Goal: Task Accomplishment & Management: Manage account settings

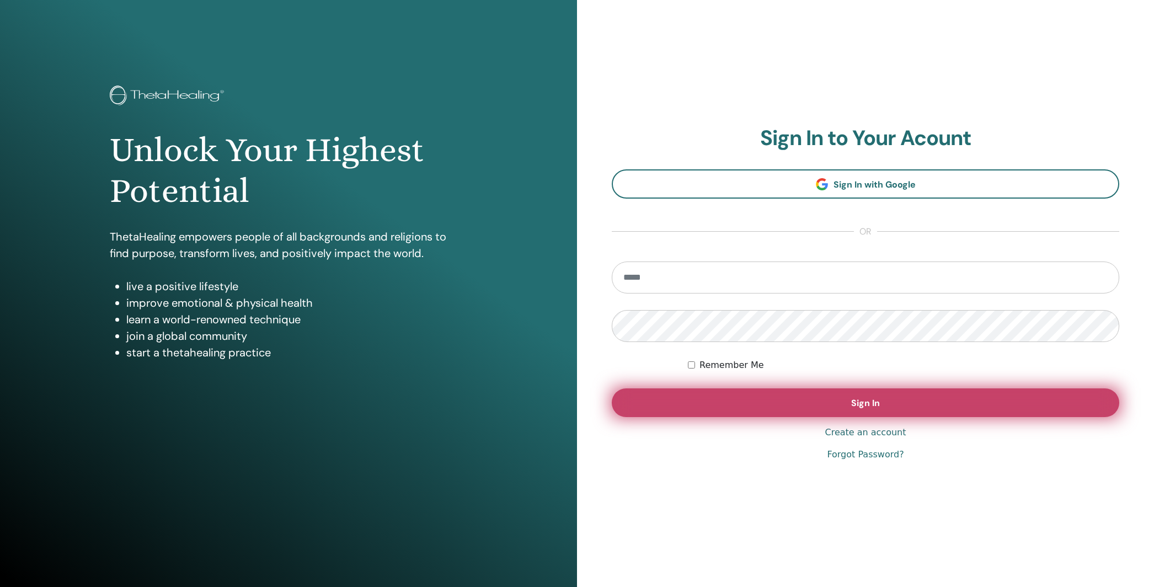
type input "**********"
click at [911, 415] on button "Sign In" at bounding box center [866, 403] width 508 height 29
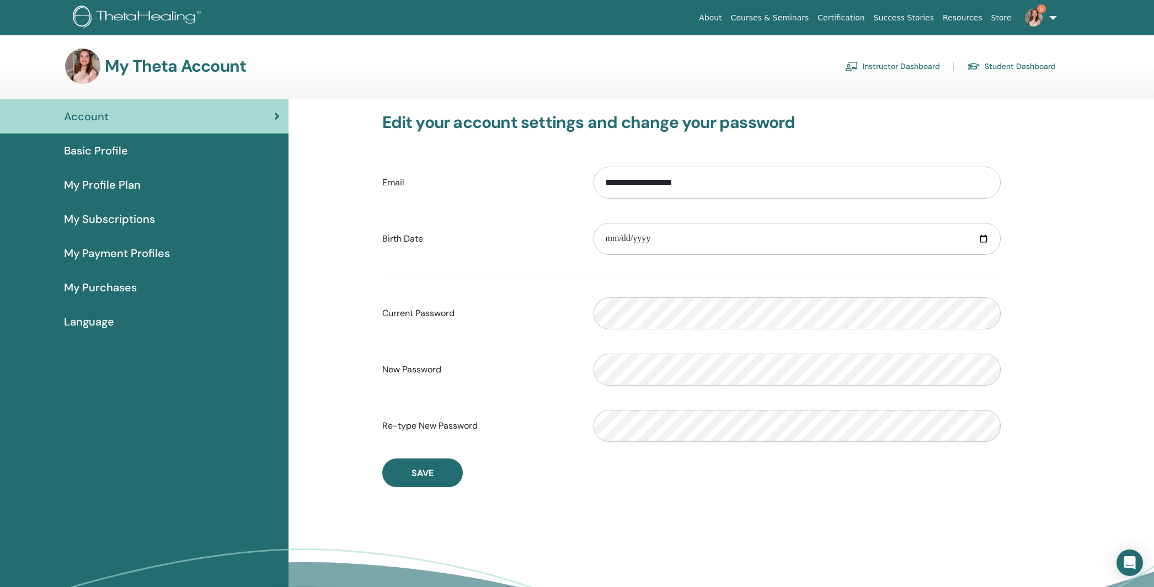
click at [917, 65] on link "Instructor Dashboard" at bounding box center [892, 66] width 95 height 18
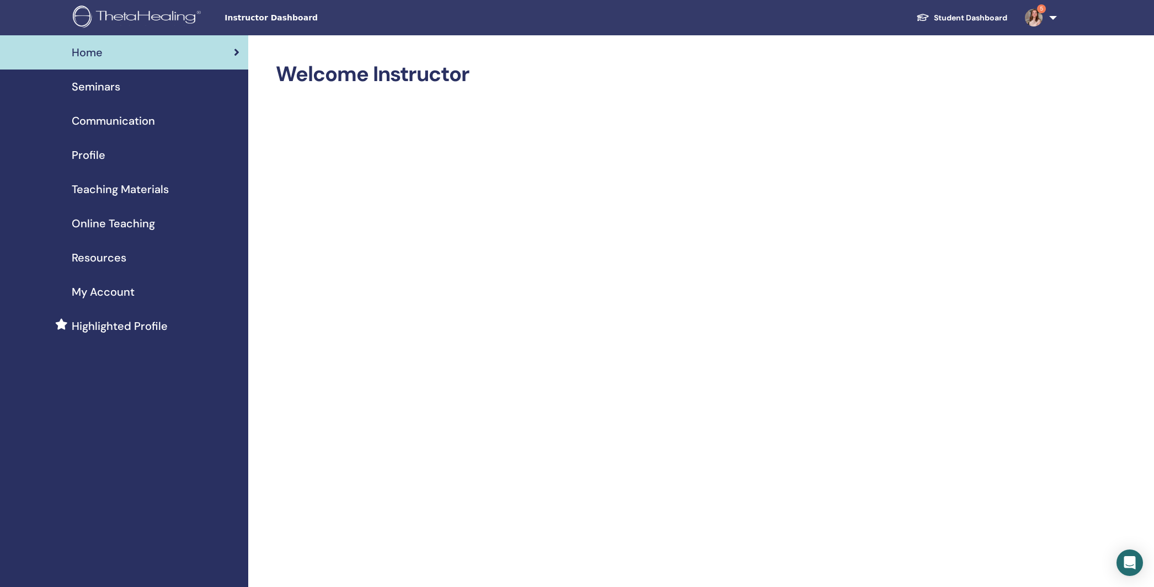
click at [92, 86] on span "Seminars" at bounding box center [96, 86] width 49 height 17
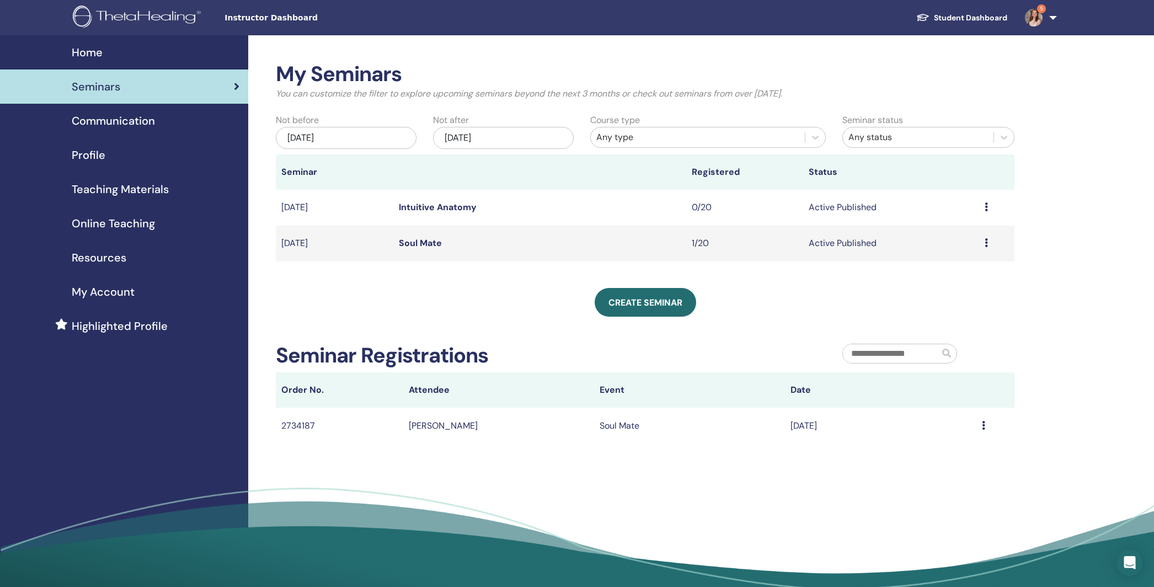
click at [432, 242] on link "Soul Mate" at bounding box center [420, 243] width 43 height 12
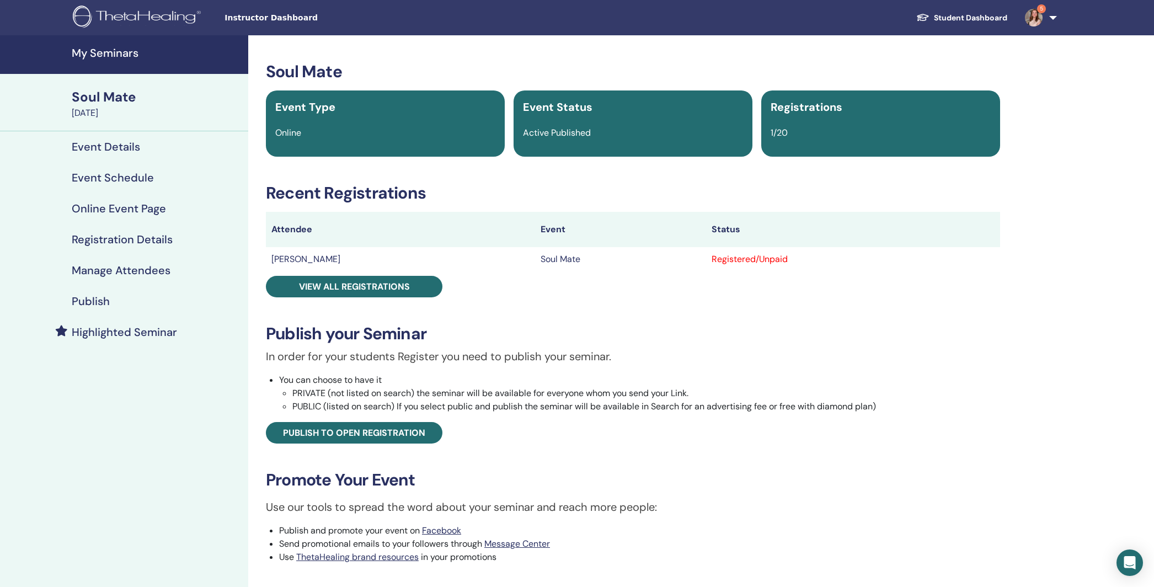
click at [754, 262] on div "Registered/Unpaid" at bounding box center [853, 259] width 283 height 13
click at [740, 259] on div "Registered/Unpaid" at bounding box center [853, 259] width 283 height 13
click at [337, 291] on span "View all registrations" at bounding box center [354, 287] width 111 height 12
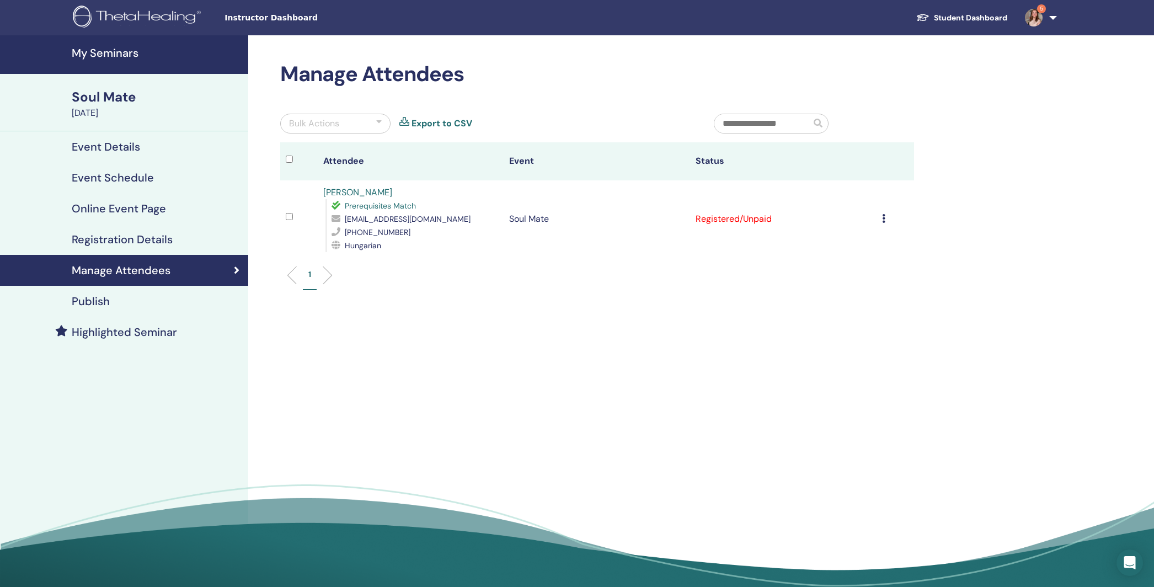
click at [885, 220] on icon at bounding box center [883, 218] width 3 height 9
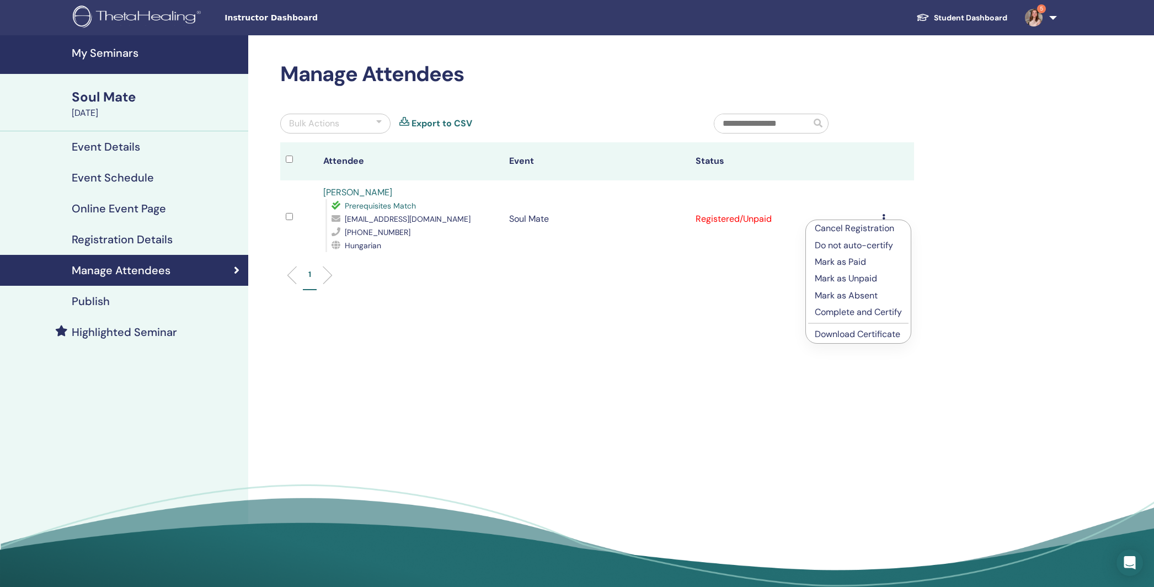
click at [852, 262] on p "Mark as Paid" at bounding box center [858, 262] width 87 height 13
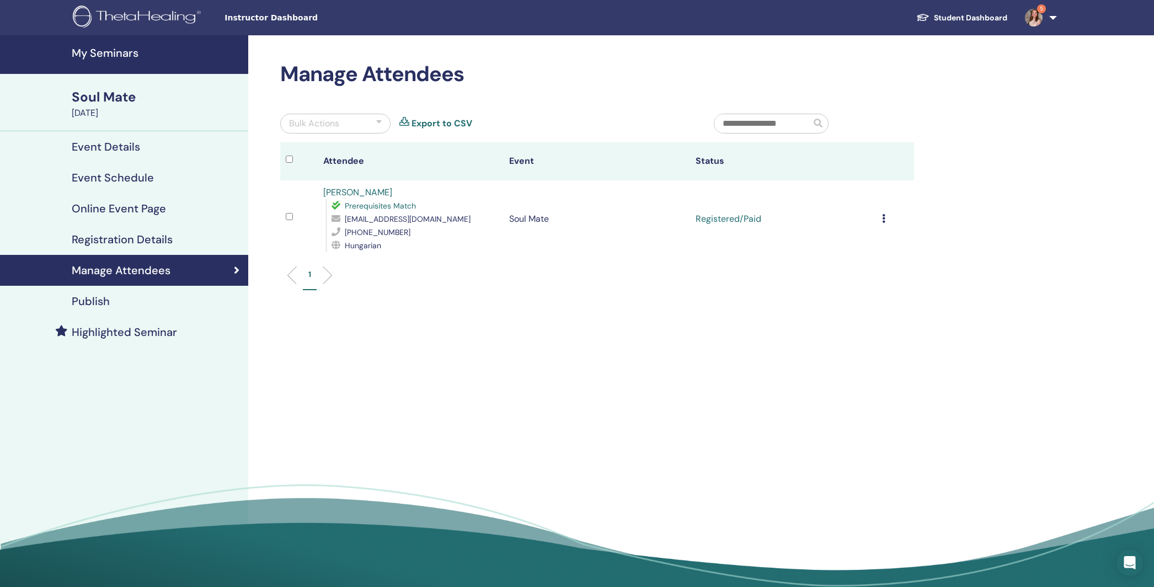
click at [887, 217] on div "Cancel Registration Do not auto-certify Mark as Paid Mark as Unpaid Mark as Abs…" at bounding box center [895, 218] width 26 height 13
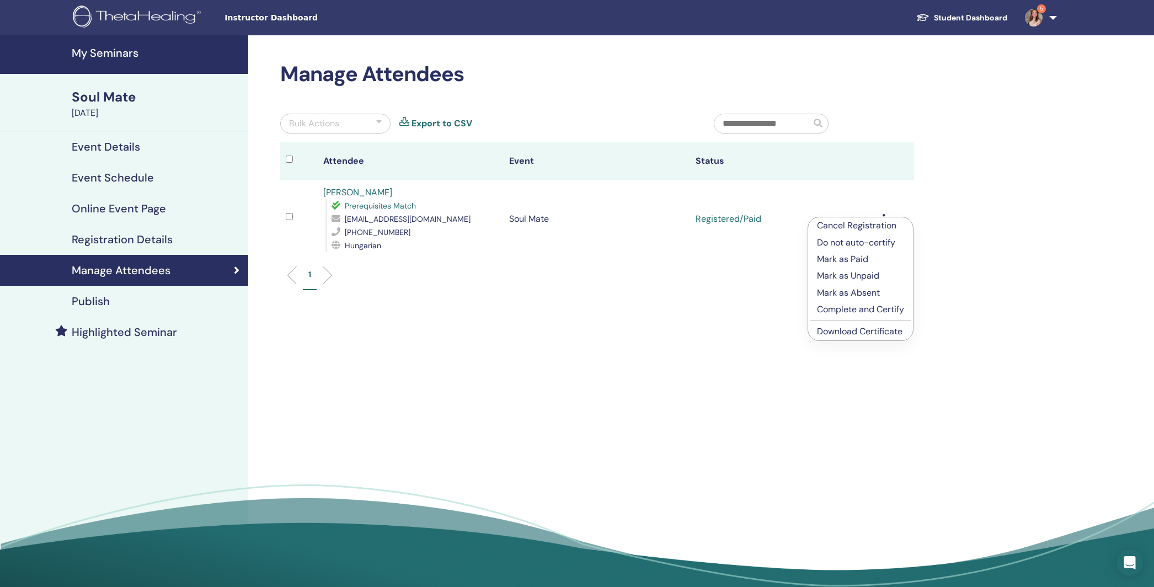
click at [839, 311] on p "Complete and Certify" at bounding box center [860, 309] width 87 height 13
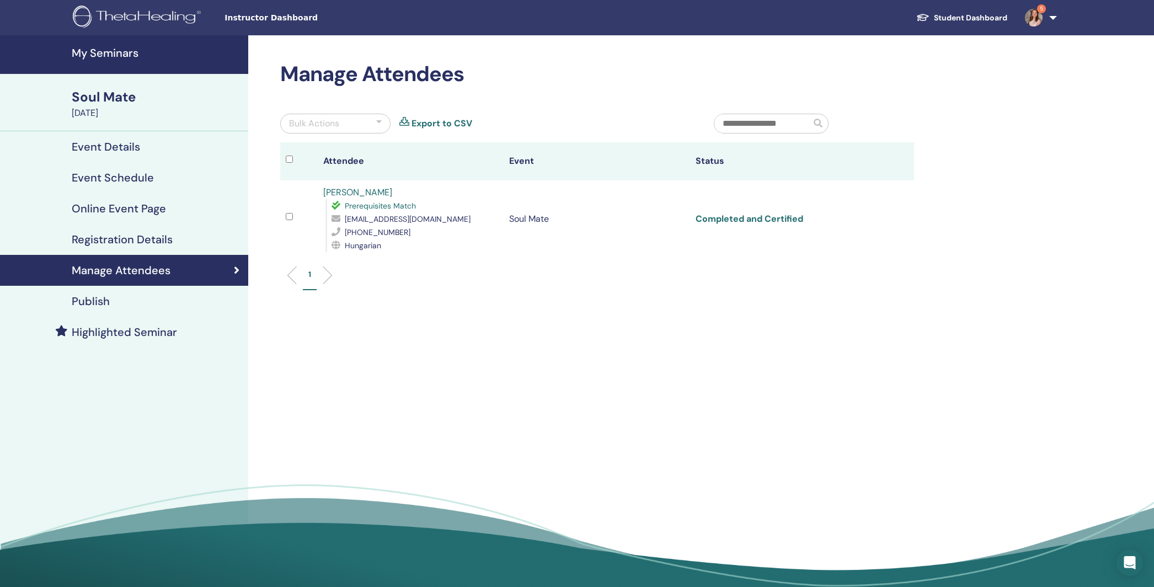
click at [784, 223] on link "Completed and Certified" at bounding box center [750, 219] width 108 height 12
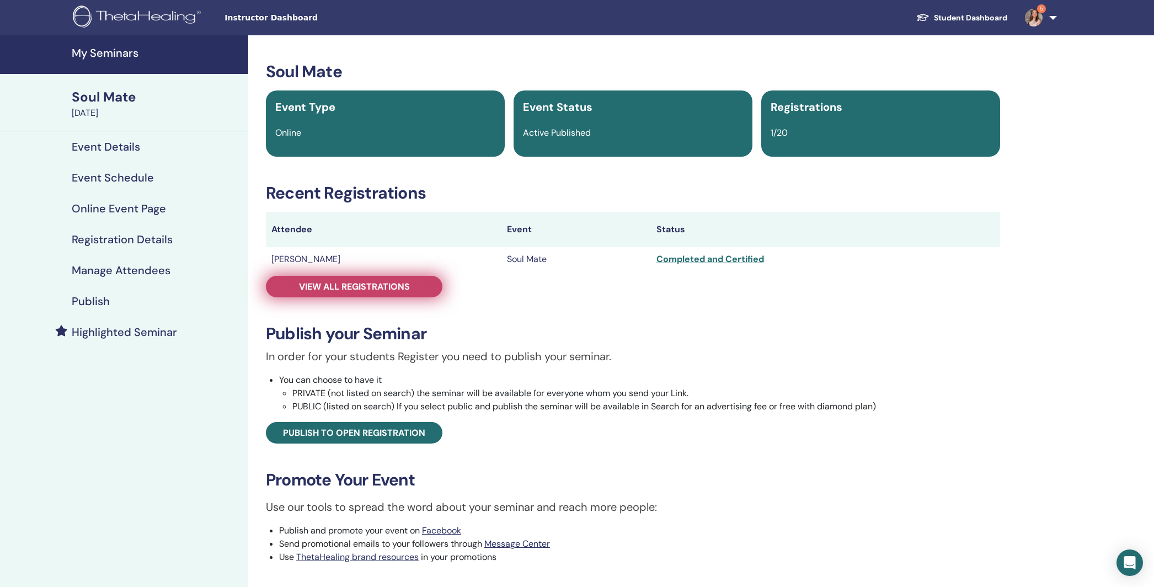
click at [347, 286] on span "View all registrations" at bounding box center [354, 287] width 111 height 12
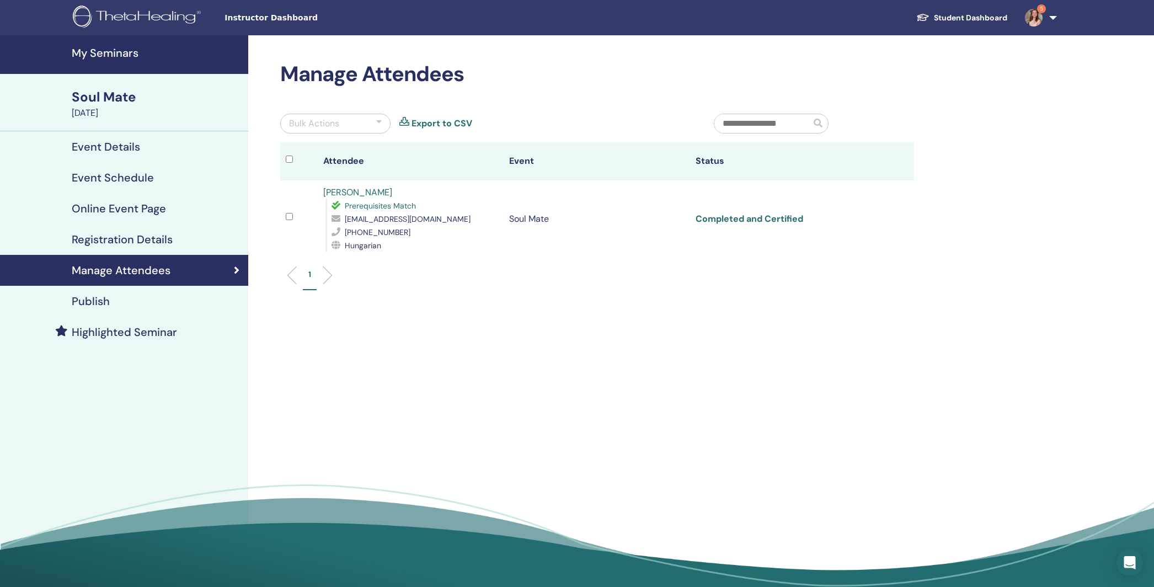
click at [782, 222] on link "Completed and Certified" at bounding box center [750, 219] width 108 height 12
